Goal: Task Accomplishment & Management: Manage account settings

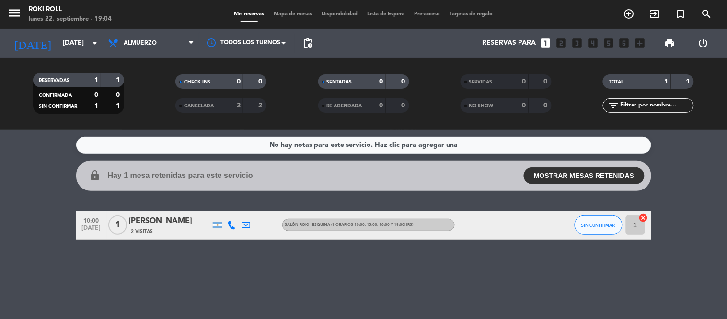
drag, startPoint x: 638, startPoint y: 228, endPoint x: 640, endPoint y: 216, distance: 12.6
click at [640, 217] on span "1 cancel" at bounding box center [633, 224] width 14 height 14
drag, startPoint x: 636, startPoint y: 227, endPoint x: 606, endPoint y: 222, distance: 30.1
click at [606, 222] on div "10:00 [DATE] 1 [PERSON_NAME] 2 Visitas SALÓN ROKI - ESQUINA (HORARIOS 10:00, 13…" at bounding box center [363, 225] width 575 height 29
click at [606, 222] on span "SIN CONFIRMAR" at bounding box center [598, 224] width 34 height 5
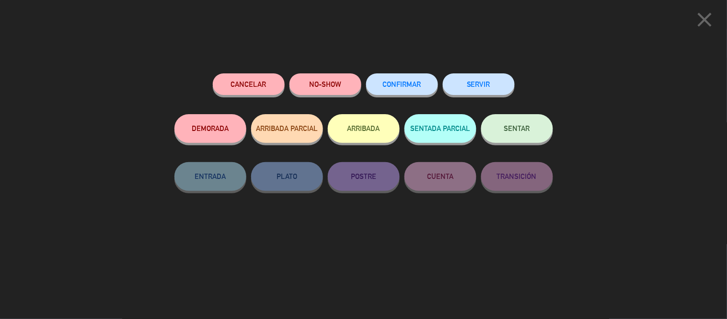
click at [419, 83] on span "CONFIRMAR" at bounding box center [402, 84] width 38 height 8
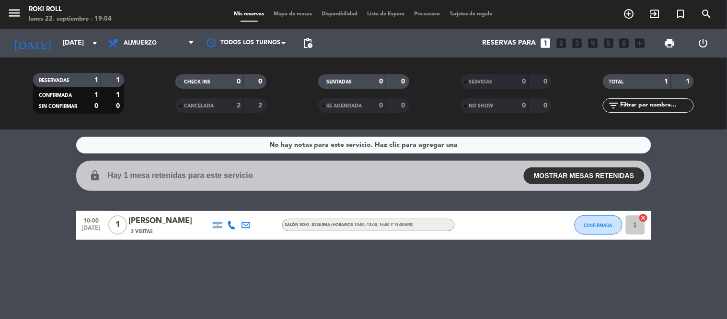
click at [399, 278] on div "No hay notas para este servicio. Haz clic para agregar una lock Hay 1 mesa rete…" at bounding box center [363, 223] width 727 height 189
click at [113, 222] on span "1" at bounding box center [117, 224] width 19 height 19
click at [145, 232] on span "2 Visitas" at bounding box center [142, 232] width 22 height 8
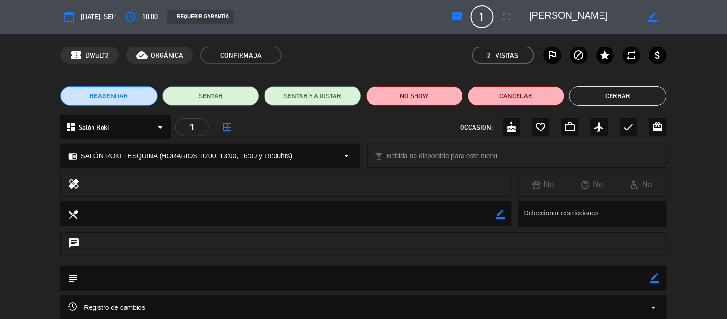
click at [691, 159] on div "chrome_reader_mode SALÓN ROKI - ESQUINA (HORARIOS 10:00, 13:00, 16:00 y 19:00hr…" at bounding box center [363, 160] width 727 height 24
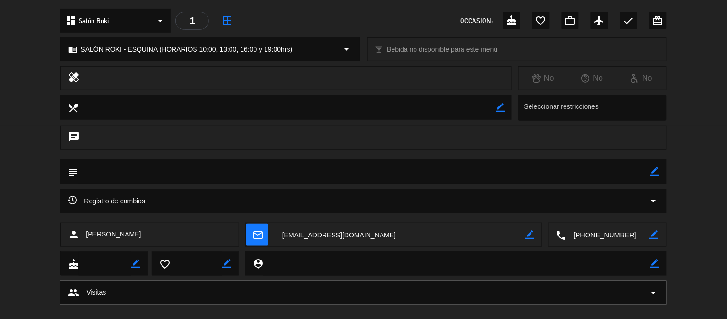
scroll to position [121, 0]
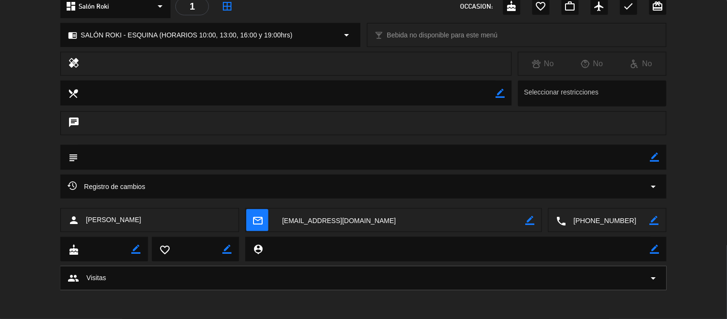
click at [430, 274] on div "group Visitas arrow_drop_down" at bounding box center [363, 277] width 591 height 11
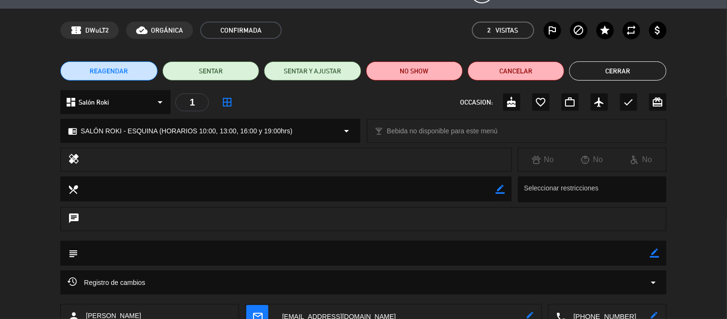
scroll to position [0, 0]
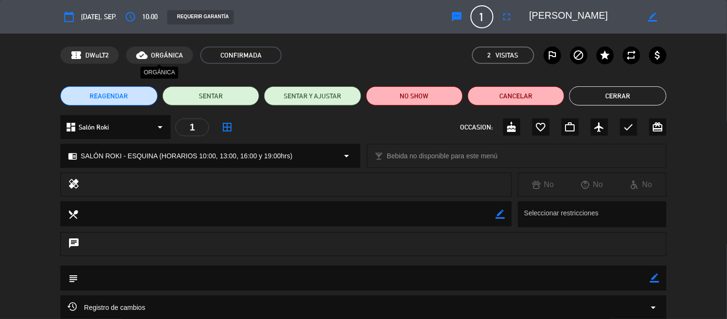
click at [158, 58] on span "ORGÁNICA" at bounding box center [167, 55] width 32 height 11
